Goal: Information Seeking & Learning: Check status

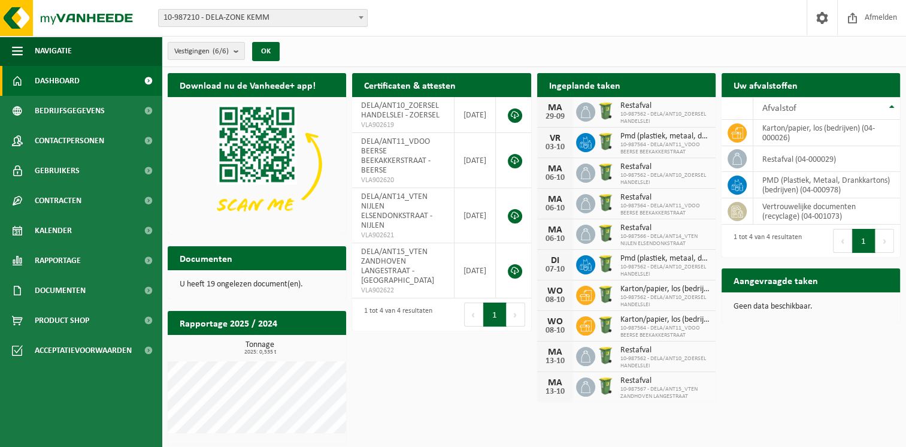
click at [311, 20] on span "10-987210 - DELA-ZONE KEMM" at bounding box center [263, 18] width 208 height 17
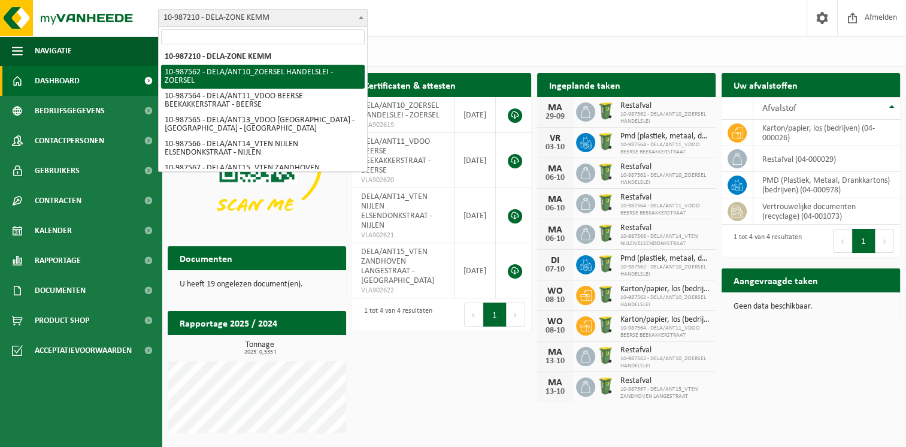
select select "167234"
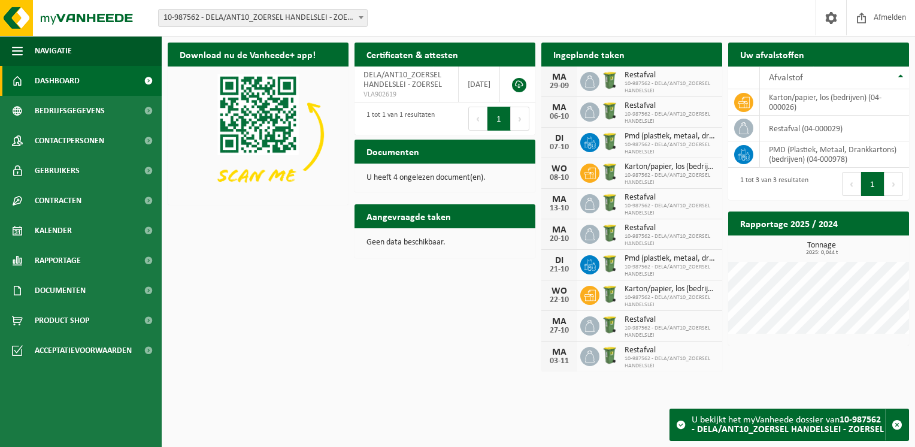
click at [435, 155] on div "Documenten Bekijk uw documenten" at bounding box center [445, 152] width 181 height 24
click at [388, 155] on h2 "Documenten" at bounding box center [393, 151] width 77 height 23
click at [375, 178] on p "U heeft 4 ongelezen document(en)." at bounding box center [445, 178] width 157 height 8
click at [65, 286] on span "Documenten" at bounding box center [60, 290] width 51 height 30
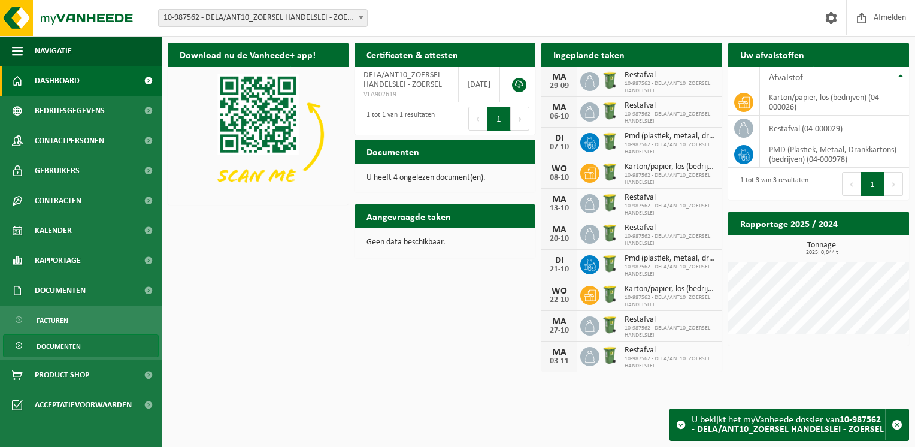
click at [57, 350] on span "Documenten" at bounding box center [59, 346] width 44 height 23
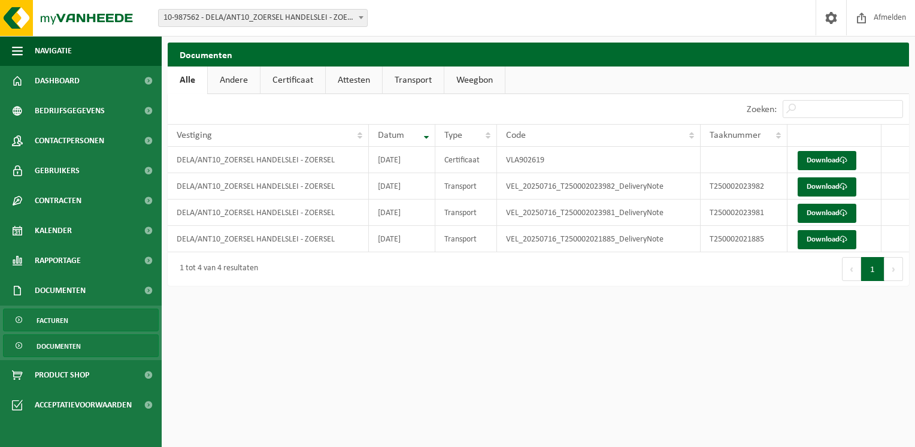
click at [72, 326] on link "Facturen" at bounding box center [81, 319] width 156 height 23
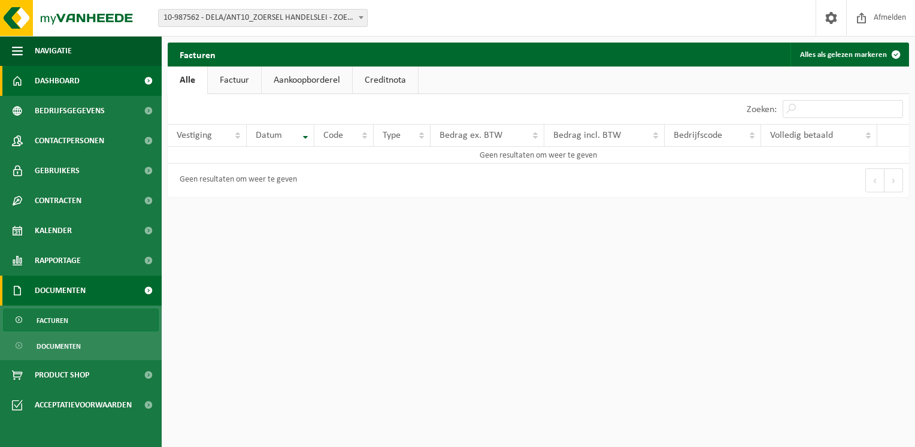
click at [72, 87] on span "Dashboard" at bounding box center [57, 81] width 45 height 30
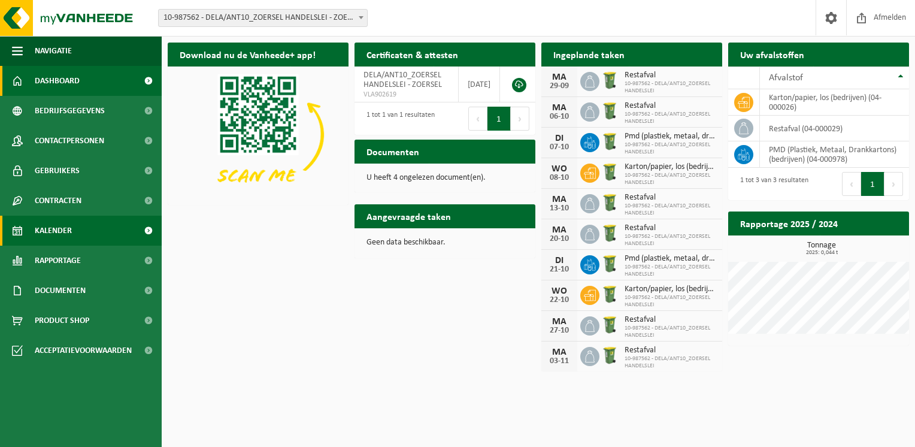
click at [65, 236] on span "Kalender" at bounding box center [53, 231] width 37 height 30
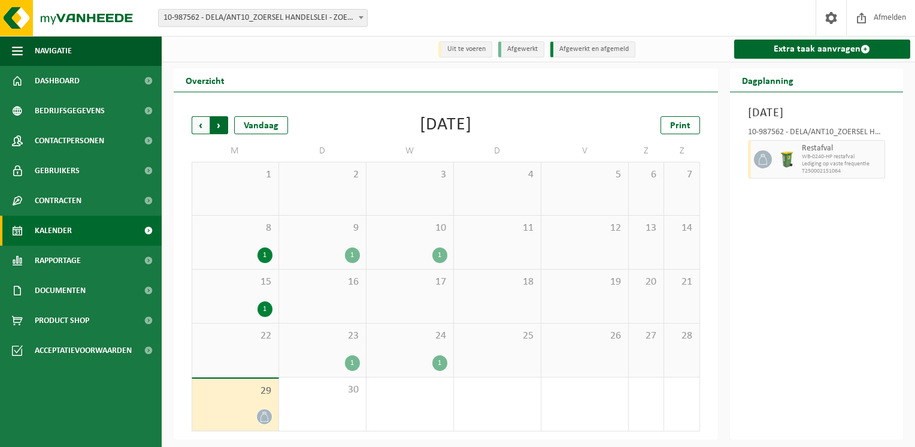
click at [201, 129] on span "Vorige" at bounding box center [201, 125] width 18 height 18
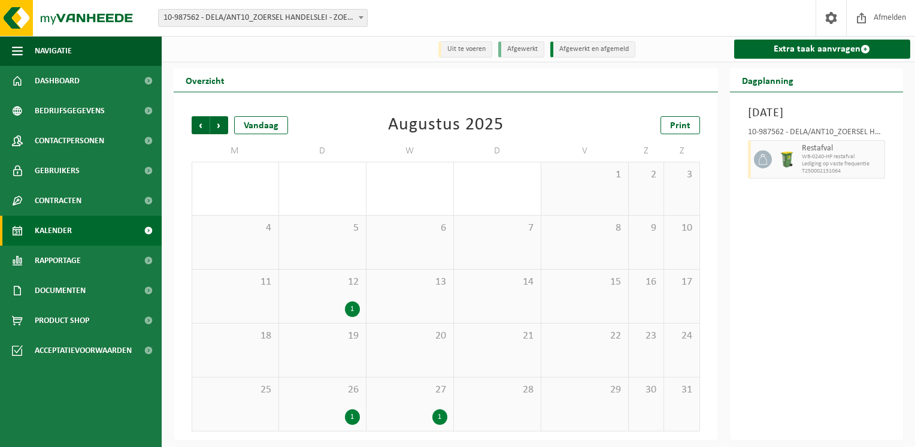
click at [256, 316] on div "11" at bounding box center [235, 296] width 86 height 53
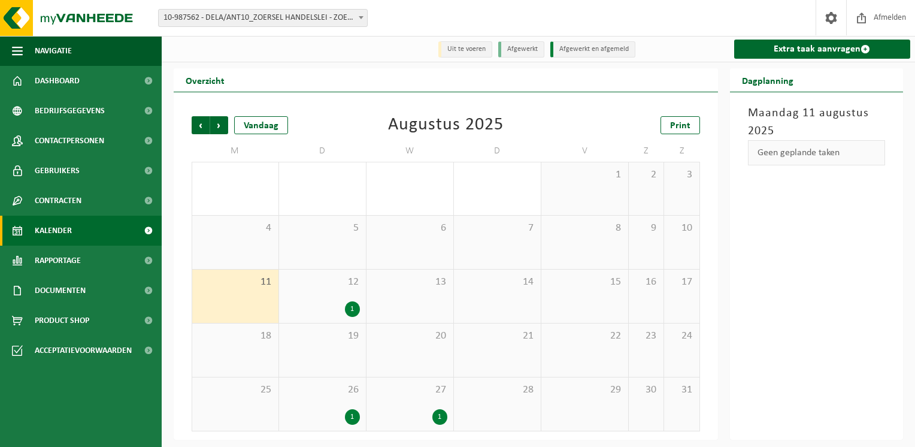
click at [338, 316] on div "1" at bounding box center [322, 309] width 75 height 16
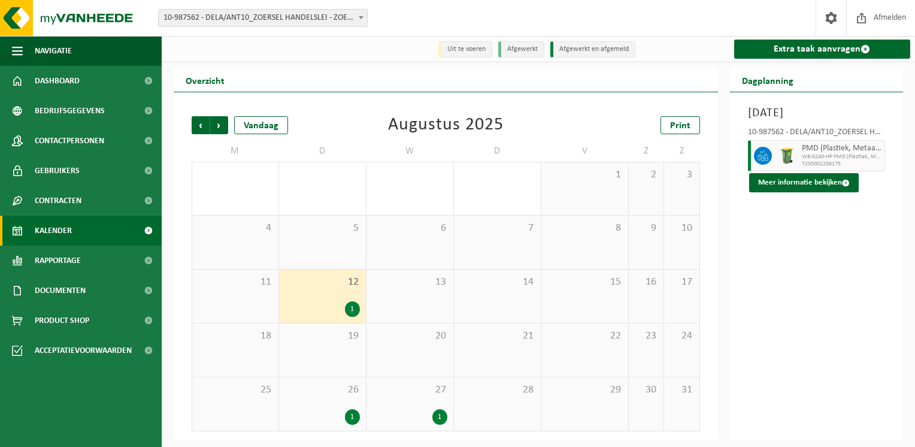
click at [347, 407] on div "26 1" at bounding box center [322, 403] width 87 height 53
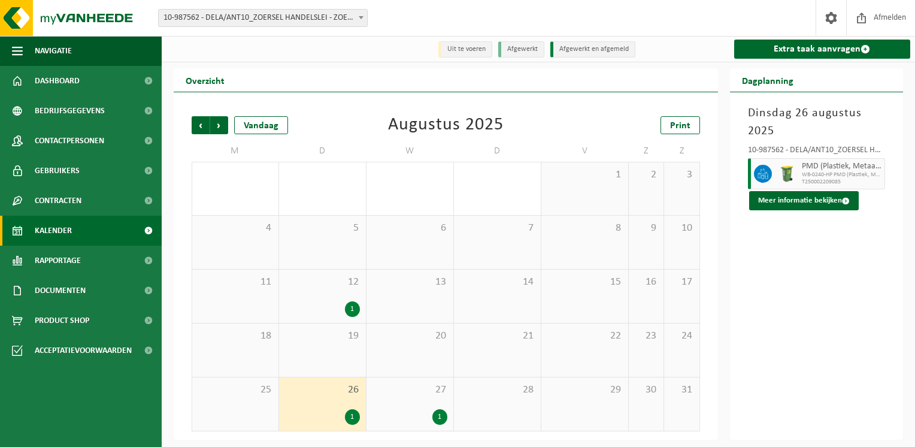
click at [407, 399] on div "27 1" at bounding box center [410, 403] width 87 height 53
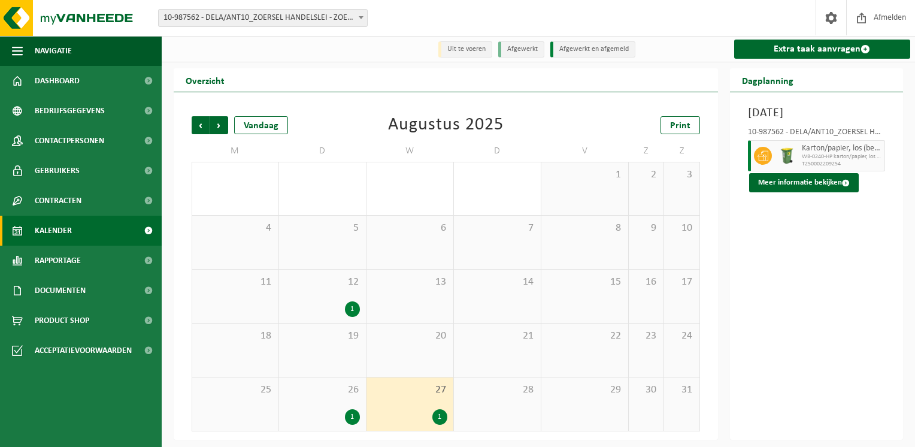
click at [530, 52] on li "Afgewerkt" at bounding box center [521, 49] width 46 height 16
click at [519, 47] on li "Afgewerkt" at bounding box center [521, 49] width 46 height 16
click at [482, 52] on li "Uit te voeren" at bounding box center [465, 49] width 54 height 16
click at [579, 47] on li "Afgewerkt en afgemeld" at bounding box center [592, 49] width 85 height 16
click at [331, 299] on div "12 1" at bounding box center [322, 296] width 87 height 53
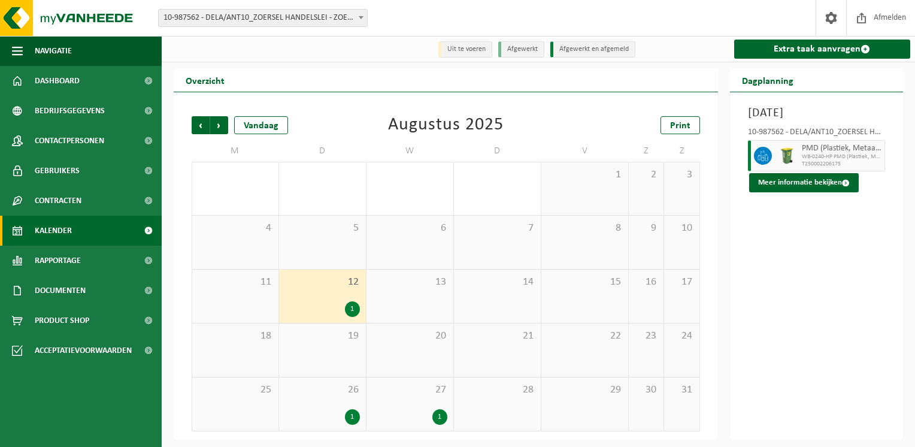
click at [329, 420] on div "1" at bounding box center [322, 417] width 75 height 16
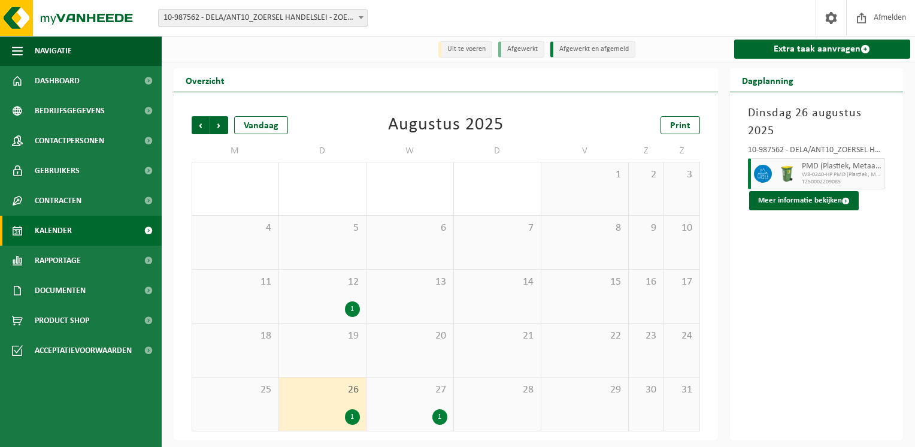
click at [429, 423] on div "1" at bounding box center [410, 417] width 75 height 16
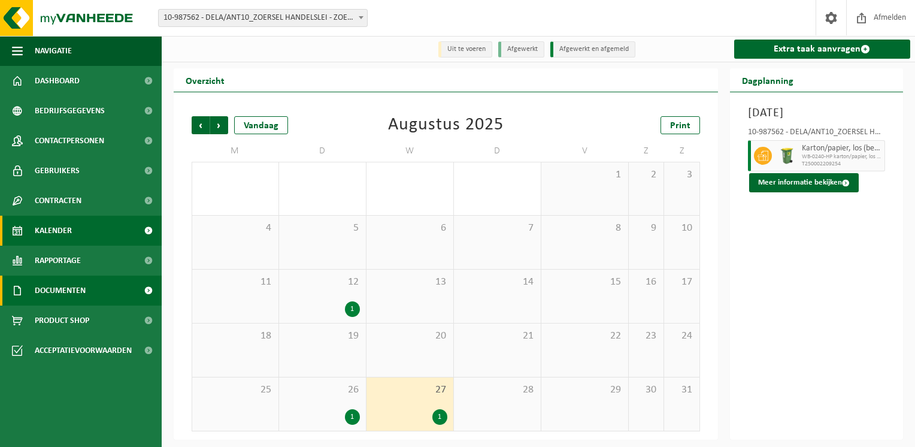
click at [59, 294] on span "Documenten" at bounding box center [60, 290] width 51 height 30
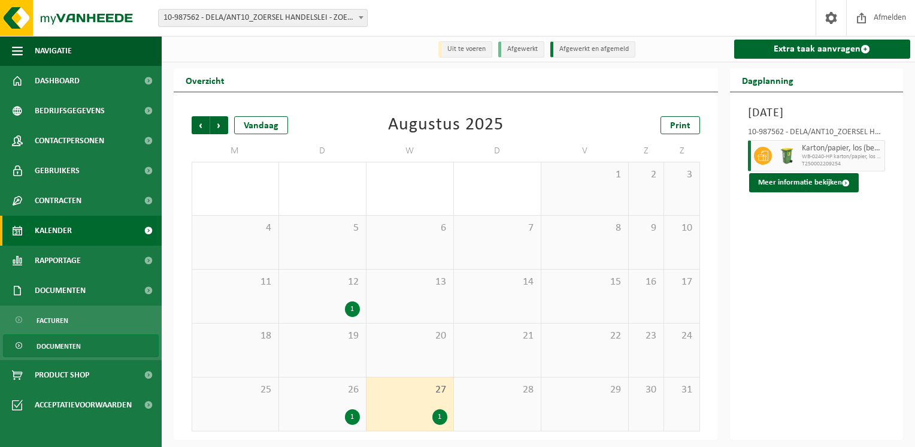
click at [57, 344] on span "Documenten" at bounding box center [59, 346] width 44 height 23
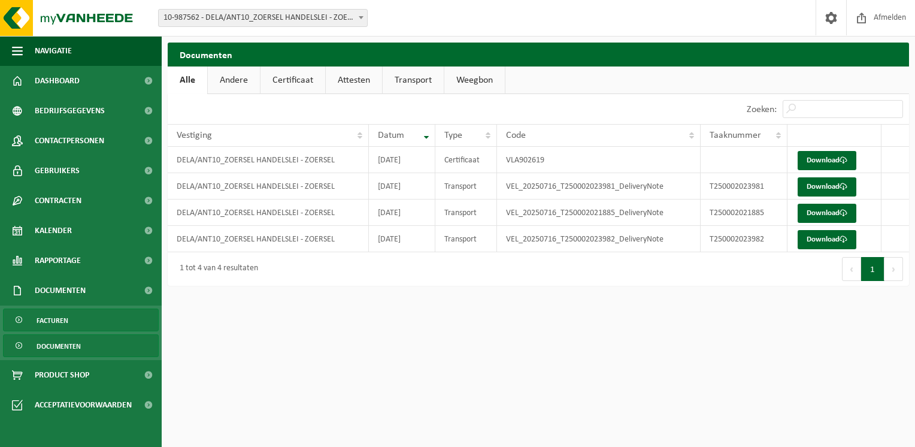
click at [47, 325] on span "Facturen" at bounding box center [53, 320] width 32 height 23
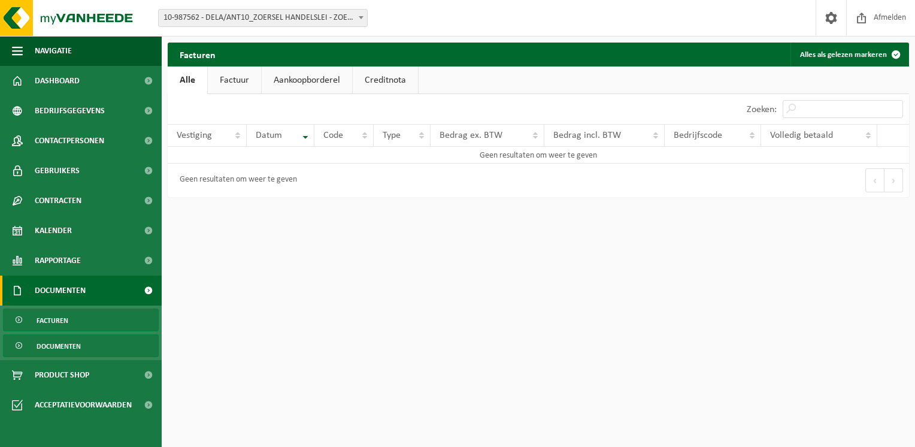
click at [55, 348] on span "Documenten" at bounding box center [59, 346] width 44 height 23
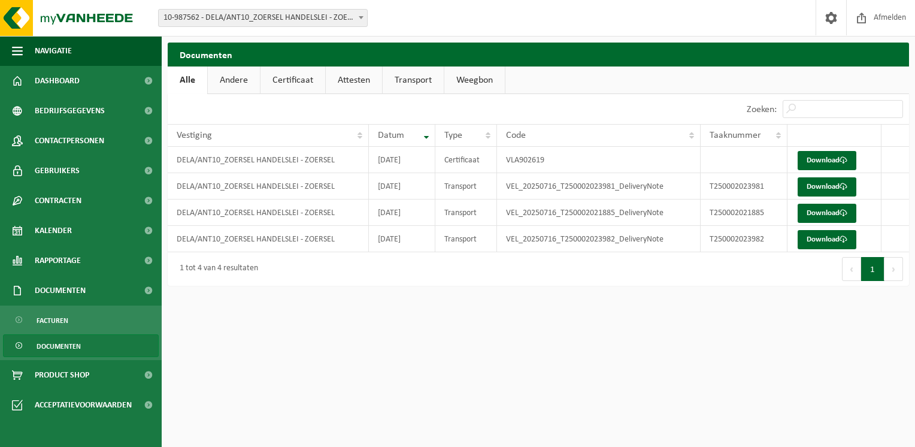
click at [425, 89] on link "Transport" at bounding box center [413, 80] width 61 height 28
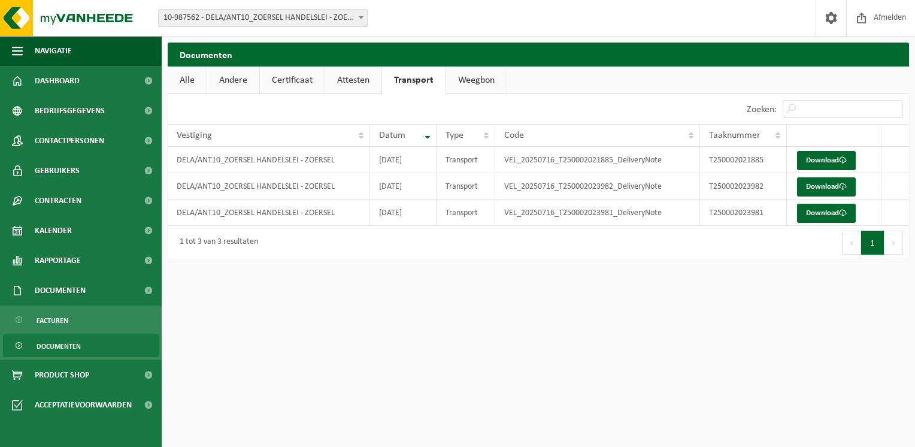
click at [347, 81] on link "Attesten" at bounding box center [353, 80] width 56 height 28
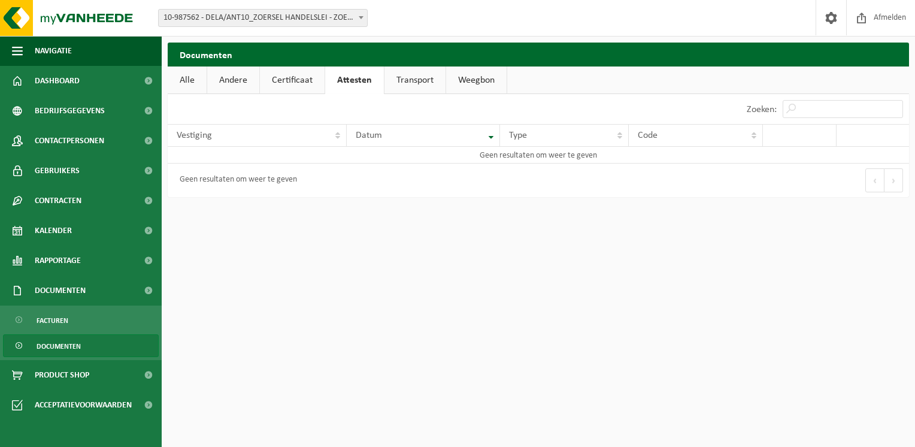
click at [311, 81] on link "Certificaat" at bounding box center [292, 80] width 65 height 28
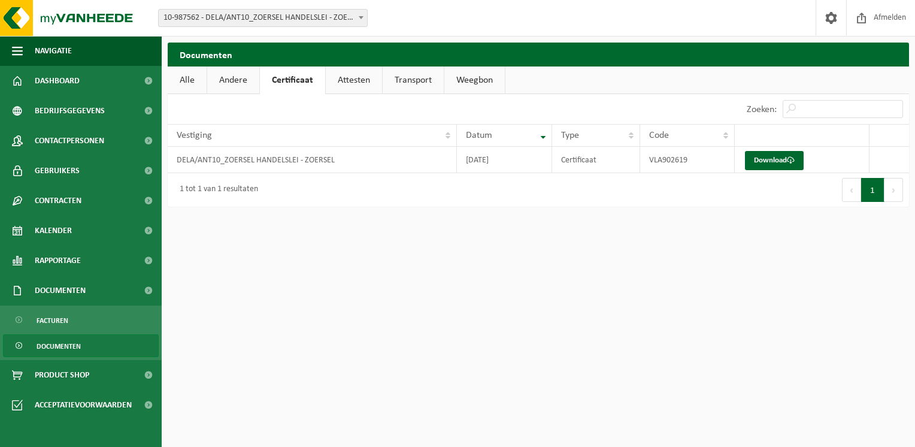
click at [232, 84] on link "Andere" at bounding box center [233, 80] width 52 height 28
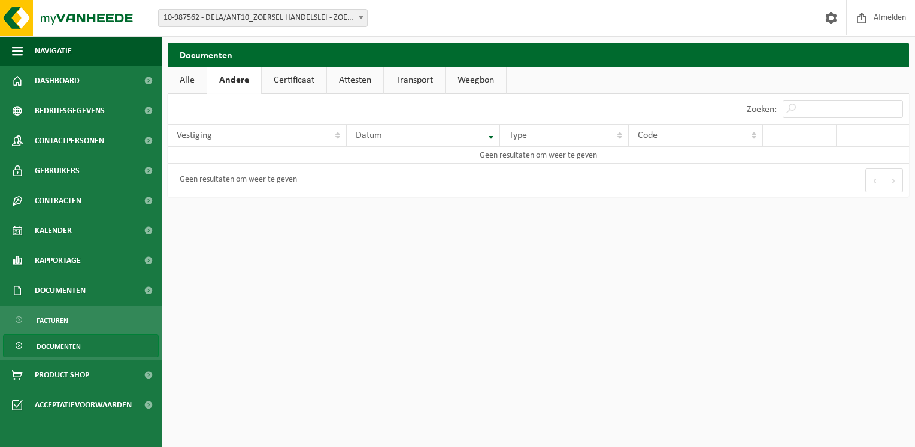
click at [187, 73] on link "Alle" at bounding box center [187, 80] width 39 height 28
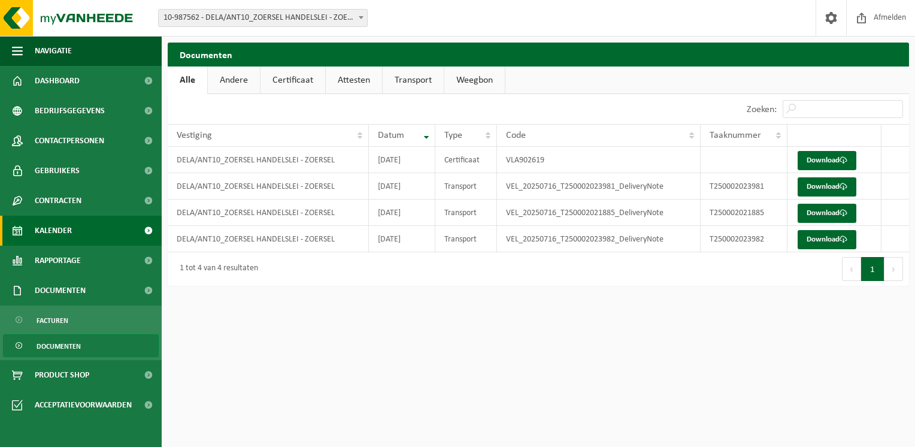
click at [53, 228] on span "Kalender" at bounding box center [53, 231] width 37 height 30
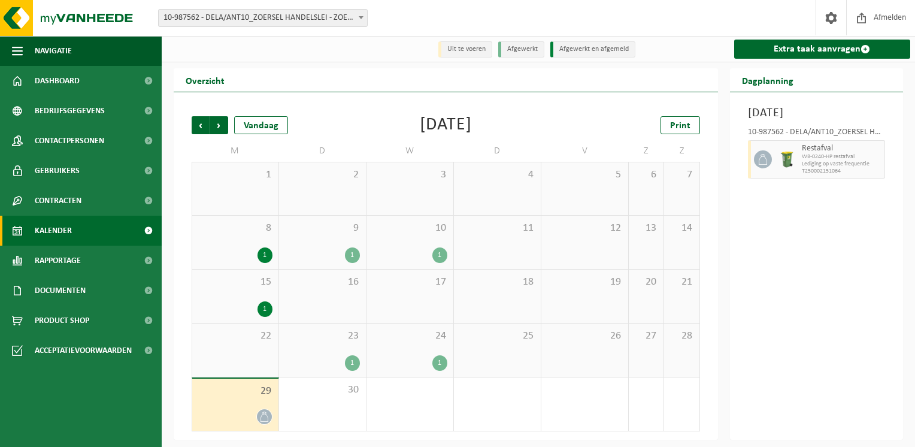
click at [259, 256] on div "1" at bounding box center [265, 255] width 15 height 16
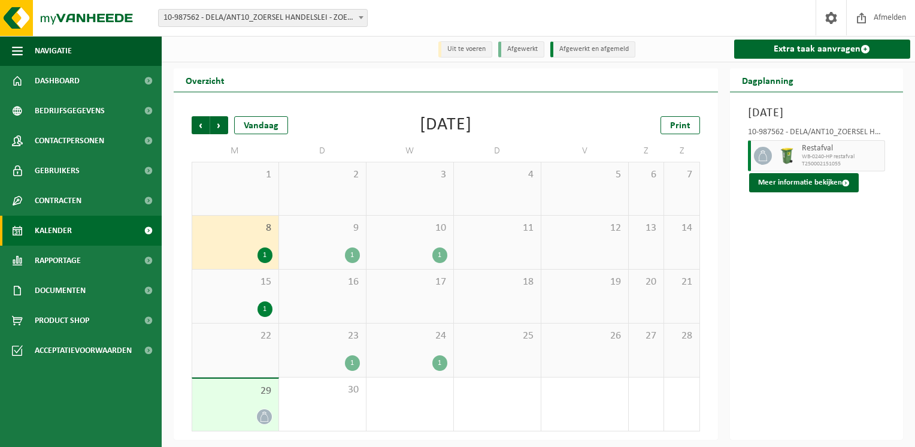
click at [247, 326] on div "22" at bounding box center [235, 349] width 86 height 53
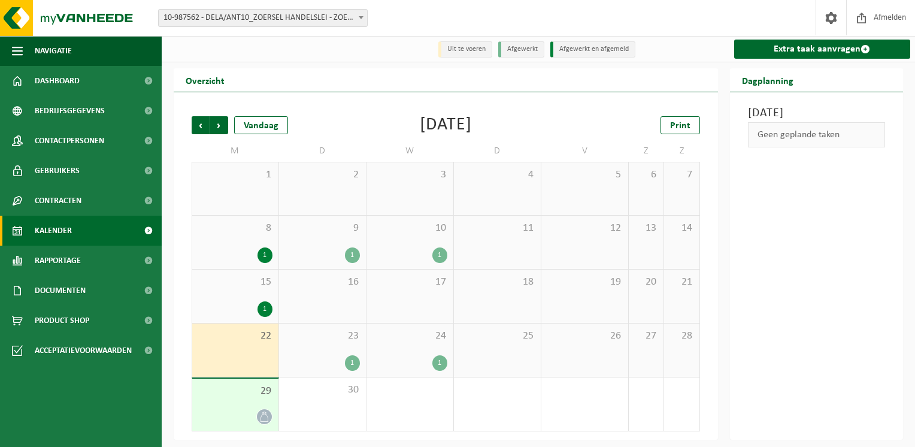
click at [250, 306] on div "1" at bounding box center [235, 309] width 74 height 16
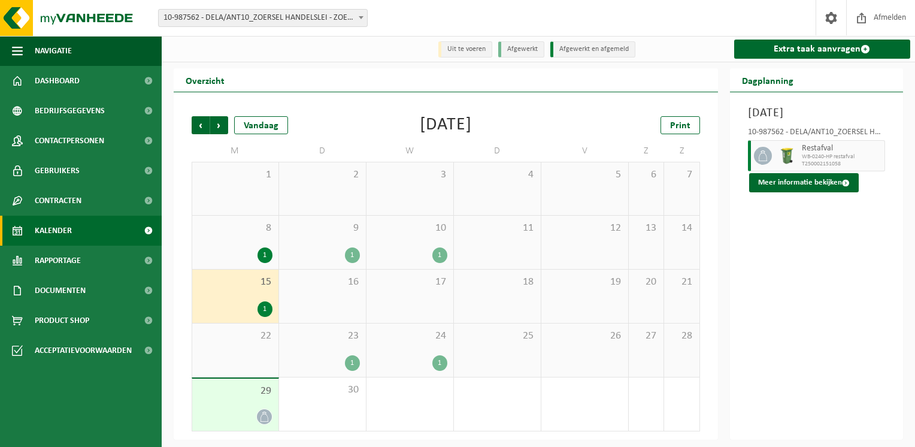
click at [252, 346] on div "22" at bounding box center [235, 349] width 86 height 53
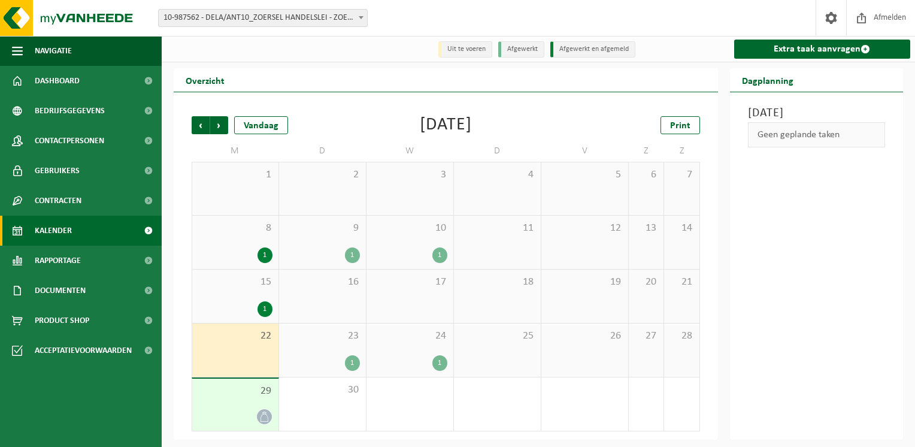
click at [244, 404] on div "29" at bounding box center [235, 404] width 86 height 52
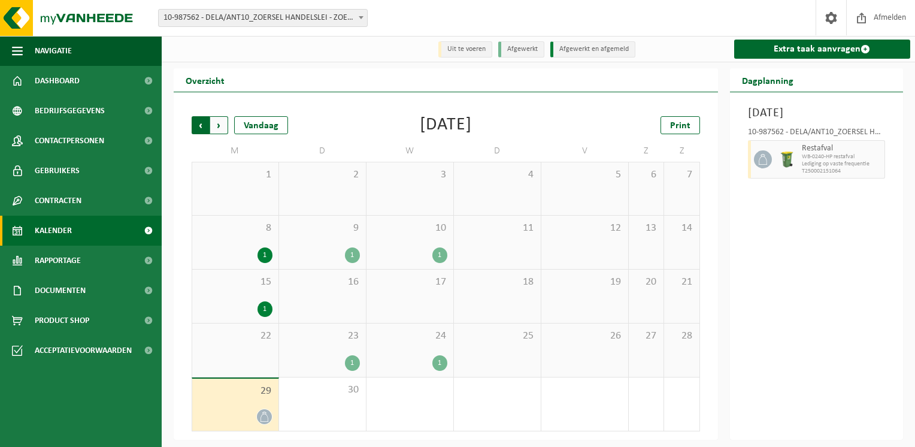
click at [220, 131] on span "Volgende" at bounding box center [219, 125] width 18 height 18
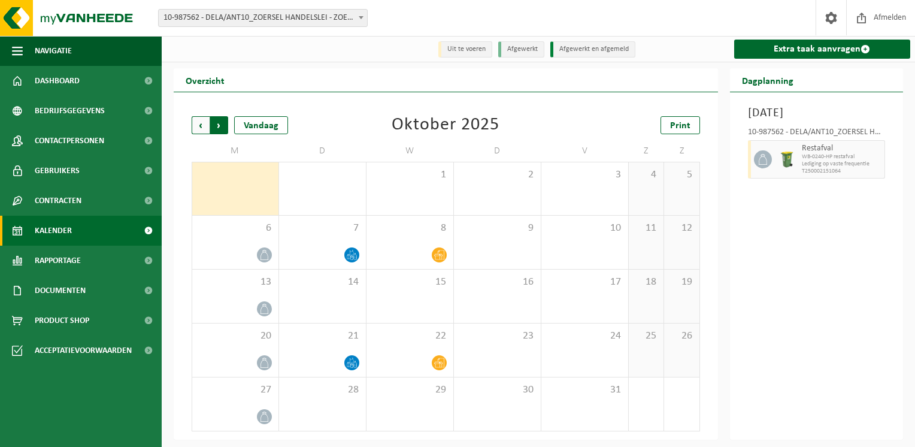
click at [199, 131] on span "Vorige" at bounding box center [201, 125] width 18 height 18
